Goal: Task Accomplishment & Management: Manage account settings

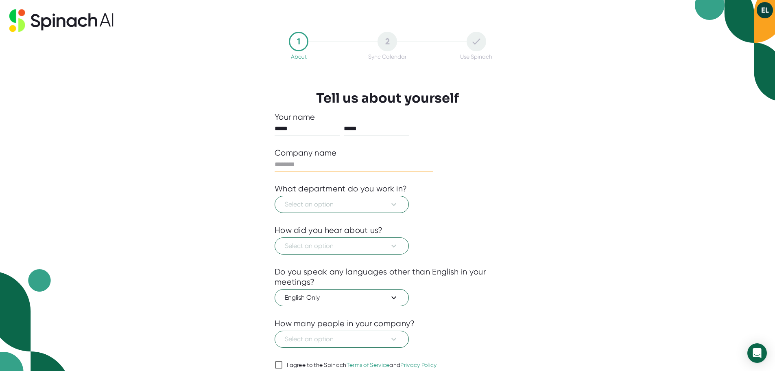
click at [314, 161] on input "text" at bounding box center [354, 164] width 158 height 13
type input "**********"
click at [378, 201] on span "Select an option" at bounding box center [342, 204] width 114 height 10
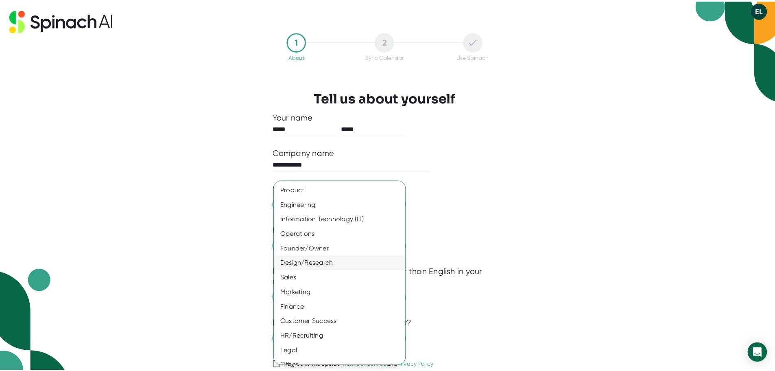
scroll to position [9, 0]
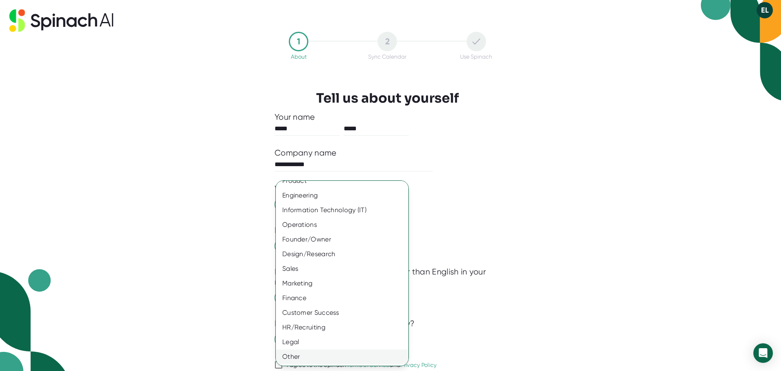
click at [301, 356] on div "Other" at bounding box center [345, 356] width 139 height 15
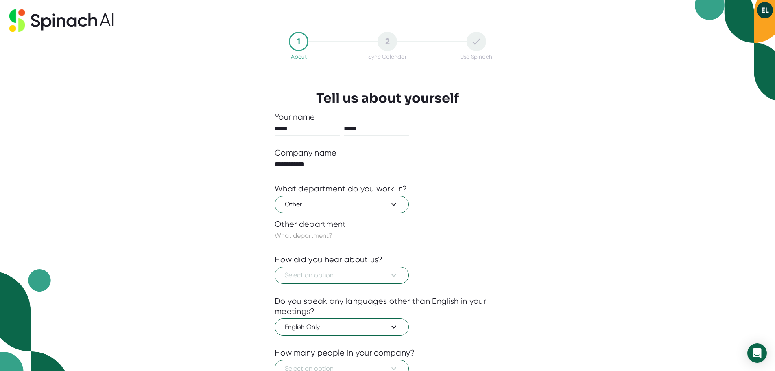
click at [316, 239] on input "text" at bounding box center [347, 235] width 145 height 13
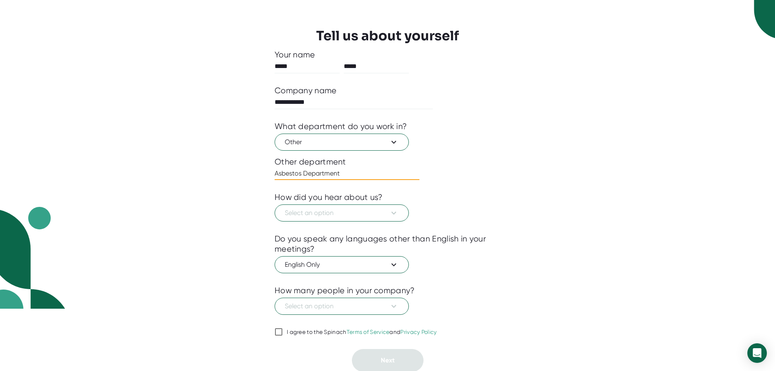
scroll to position [63, 0]
type input "Asbestos Department"
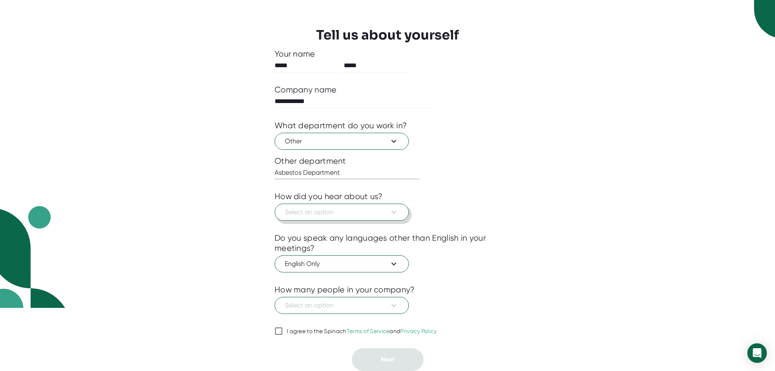
click at [356, 218] on button "Select an option" at bounding box center [342, 211] width 134 height 17
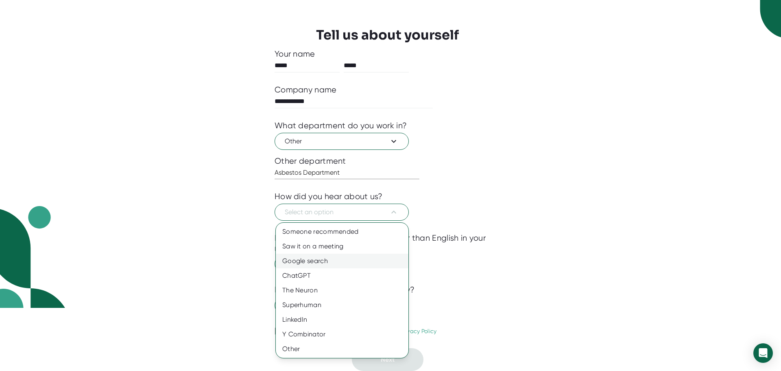
click at [319, 260] on div "Google search" at bounding box center [342, 260] width 133 height 15
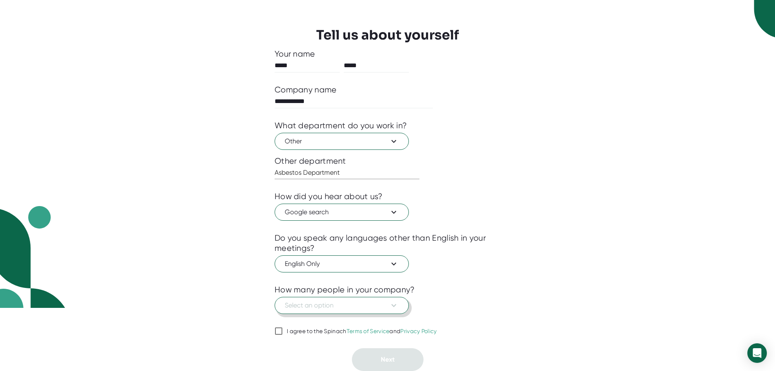
click at [325, 307] on span "Select an option" at bounding box center [342, 305] width 114 height 10
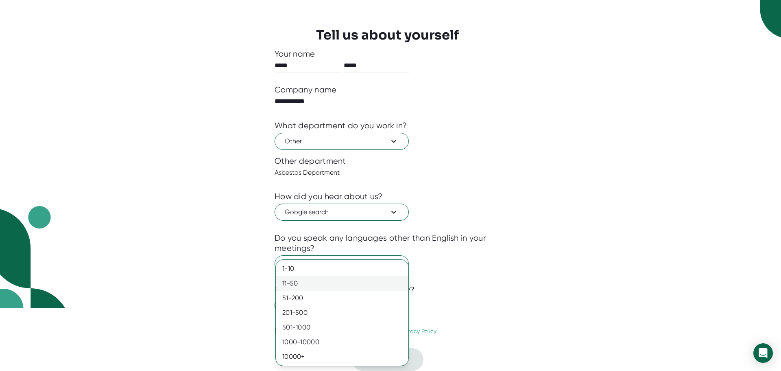
click at [325, 276] on div "11-50" at bounding box center [342, 283] width 133 height 15
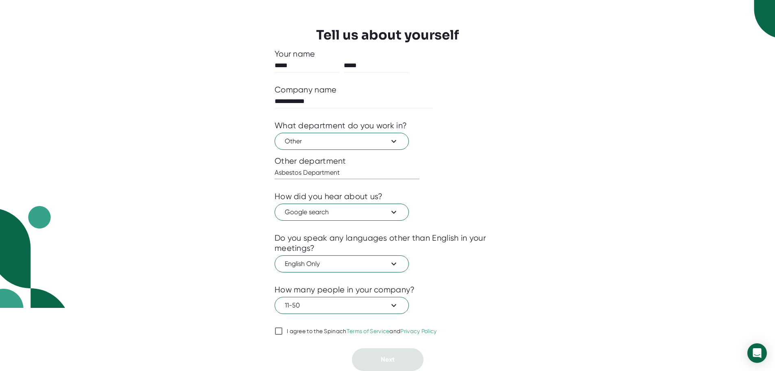
click at [281, 330] on input "I agree to the Spinach Terms of Service and Privacy Policy" at bounding box center [279, 331] width 8 height 10
checkbox input "true"
click at [377, 355] on button "Next" at bounding box center [388, 359] width 72 height 23
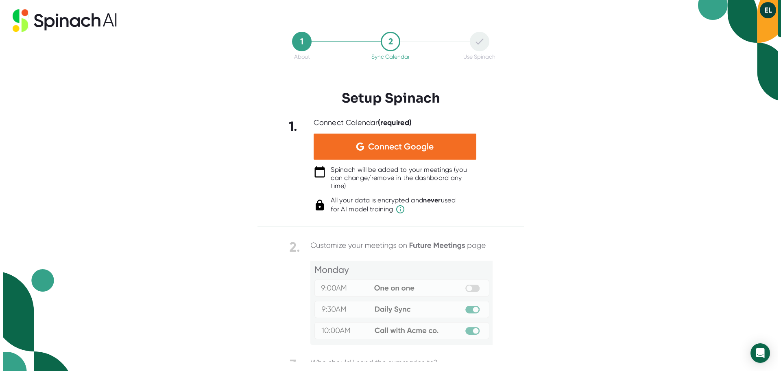
scroll to position [0, 0]
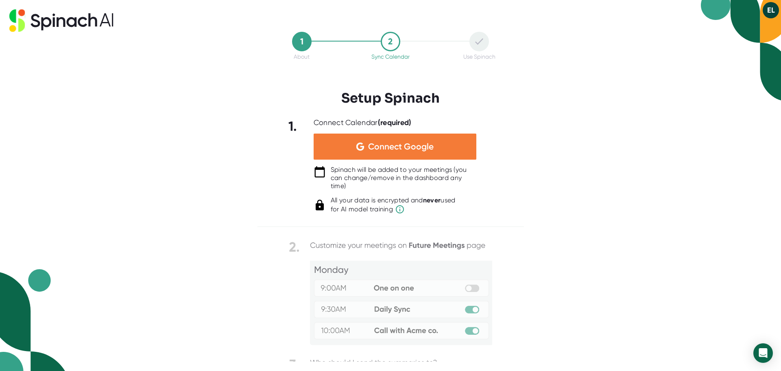
click at [426, 146] on span "Connect Google" at bounding box center [400, 146] width 65 height 8
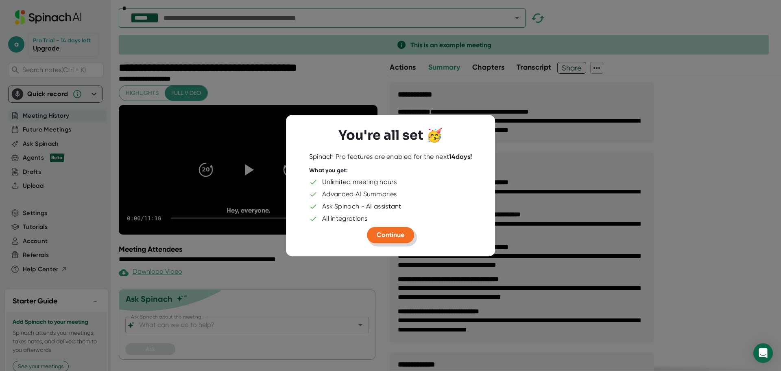
click at [392, 239] on button "Continue" at bounding box center [390, 235] width 47 height 16
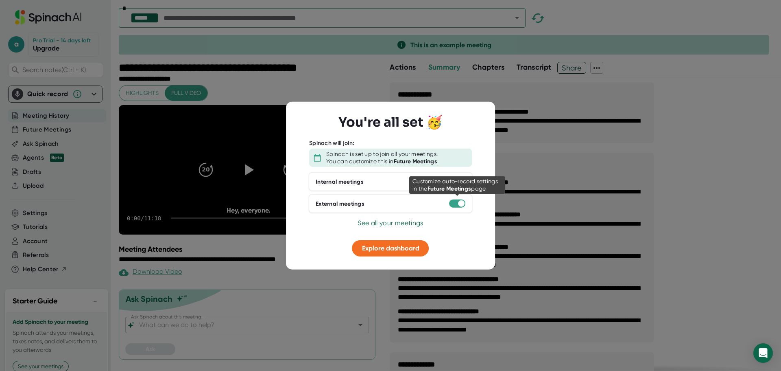
click at [462, 203] on div at bounding box center [461, 203] width 7 height 7
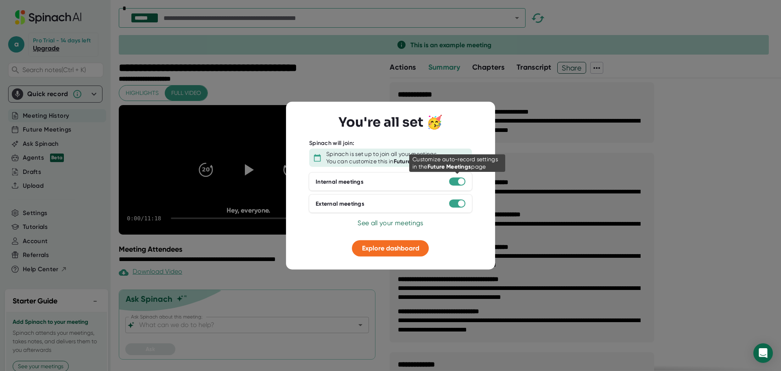
drag, startPoint x: 462, startPoint y: 181, endPoint x: 462, endPoint y: 185, distance: 4.1
click at [462, 181] on div at bounding box center [461, 181] width 7 height 7
click at [395, 251] on span "Explore dashboard" at bounding box center [390, 248] width 57 height 8
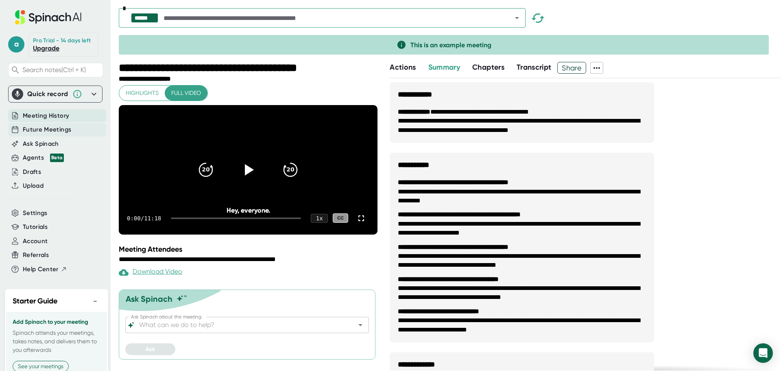
click at [47, 134] on span "Future Meetings" at bounding box center [47, 129] width 48 height 9
